Goal: Task Accomplishment & Management: Manage account settings

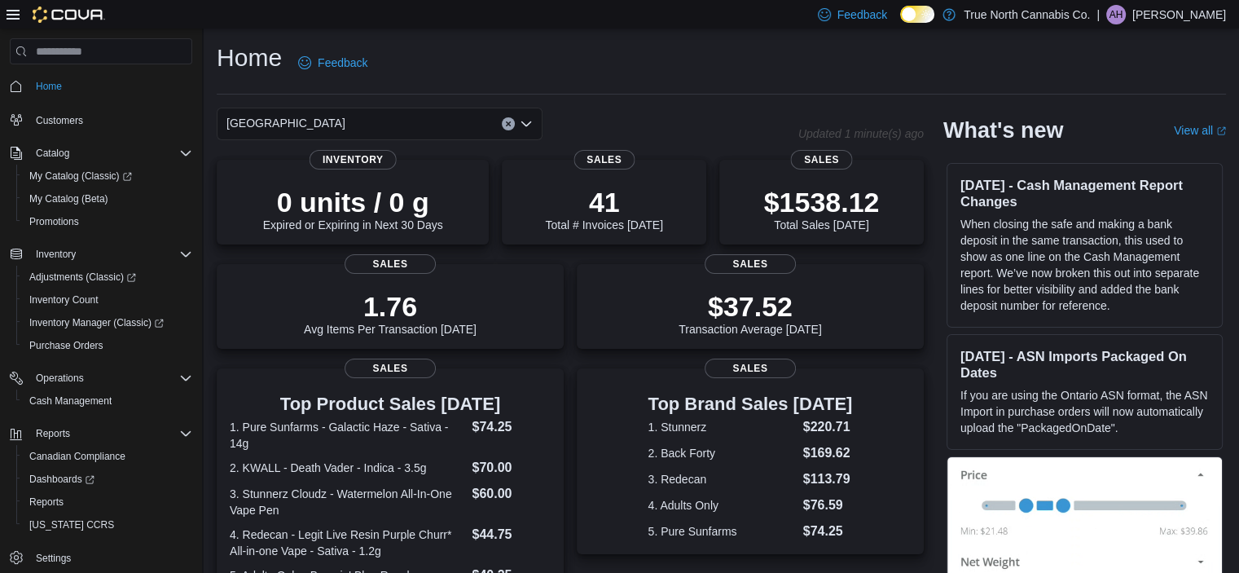
click at [1144, 10] on p "[PERSON_NAME]" at bounding box center [1179, 15] width 94 height 20
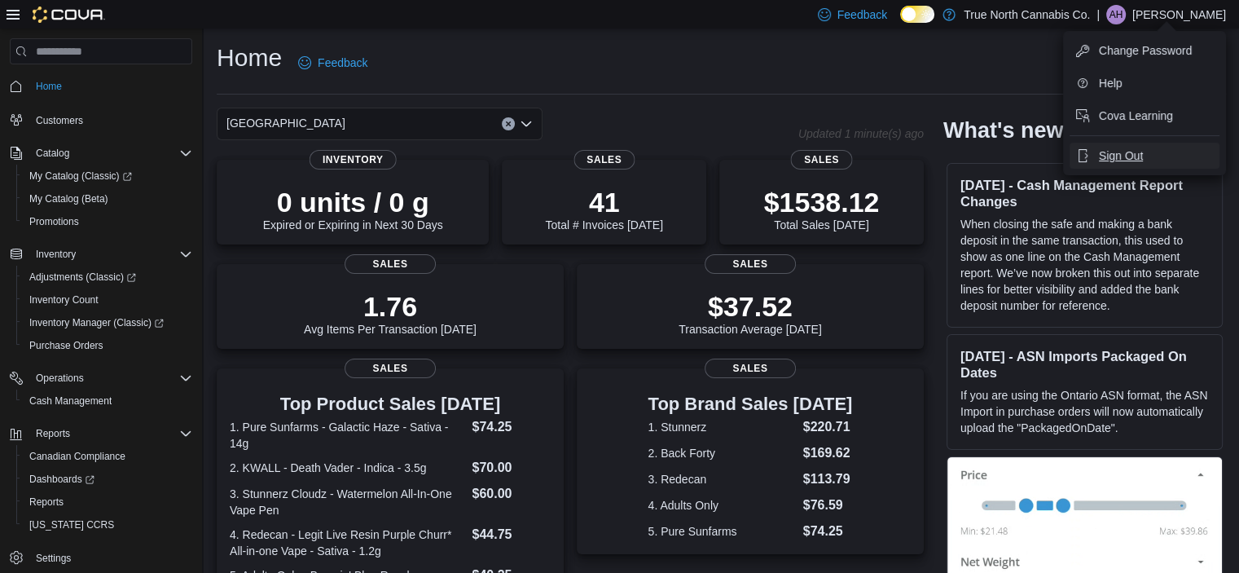
click at [1124, 150] on span "Sign Out" at bounding box center [1121, 155] width 44 height 16
